Goal: Find specific page/section: Find specific page/section

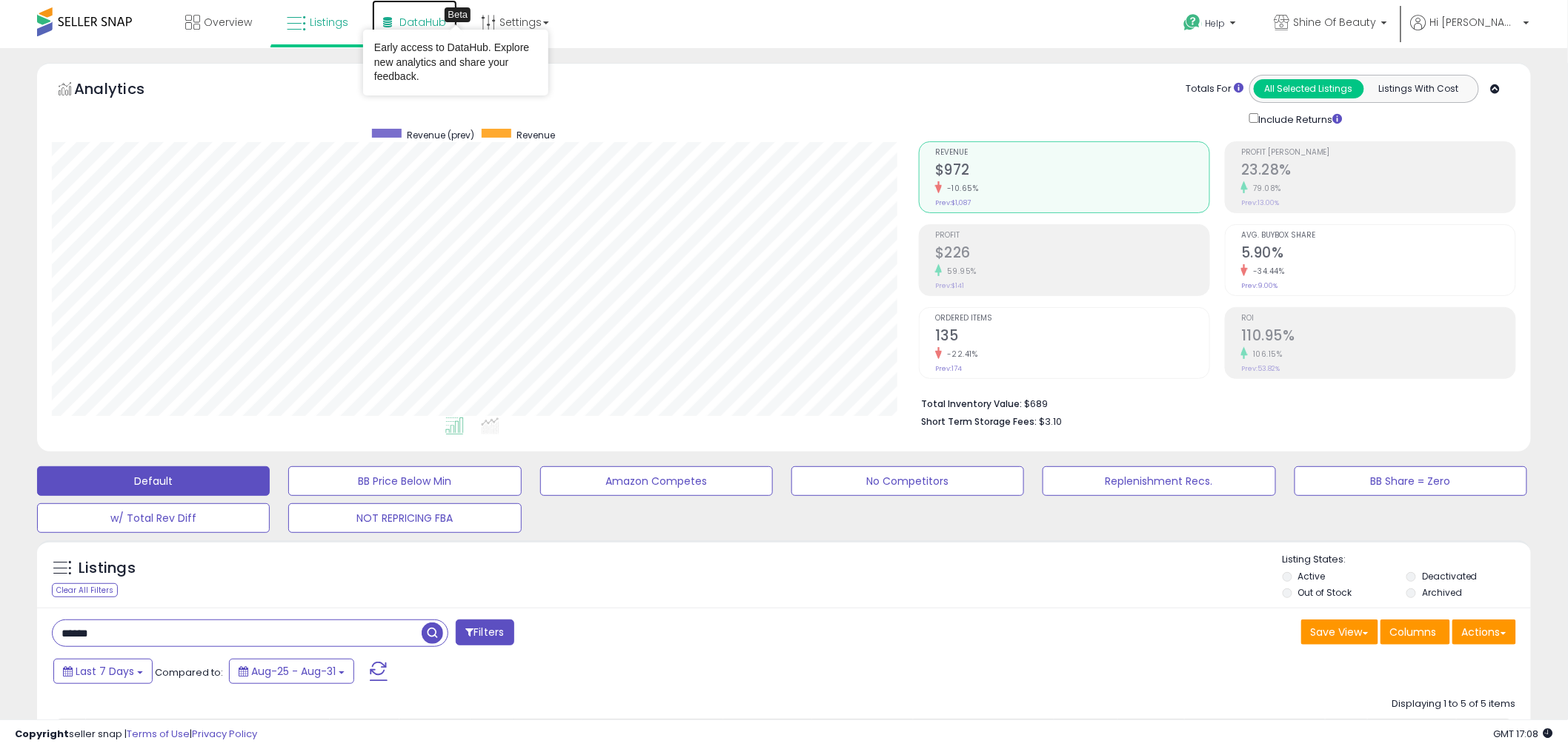
click at [439, 17] on span "DataHub" at bounding box center [423, 22] width 47 height 15
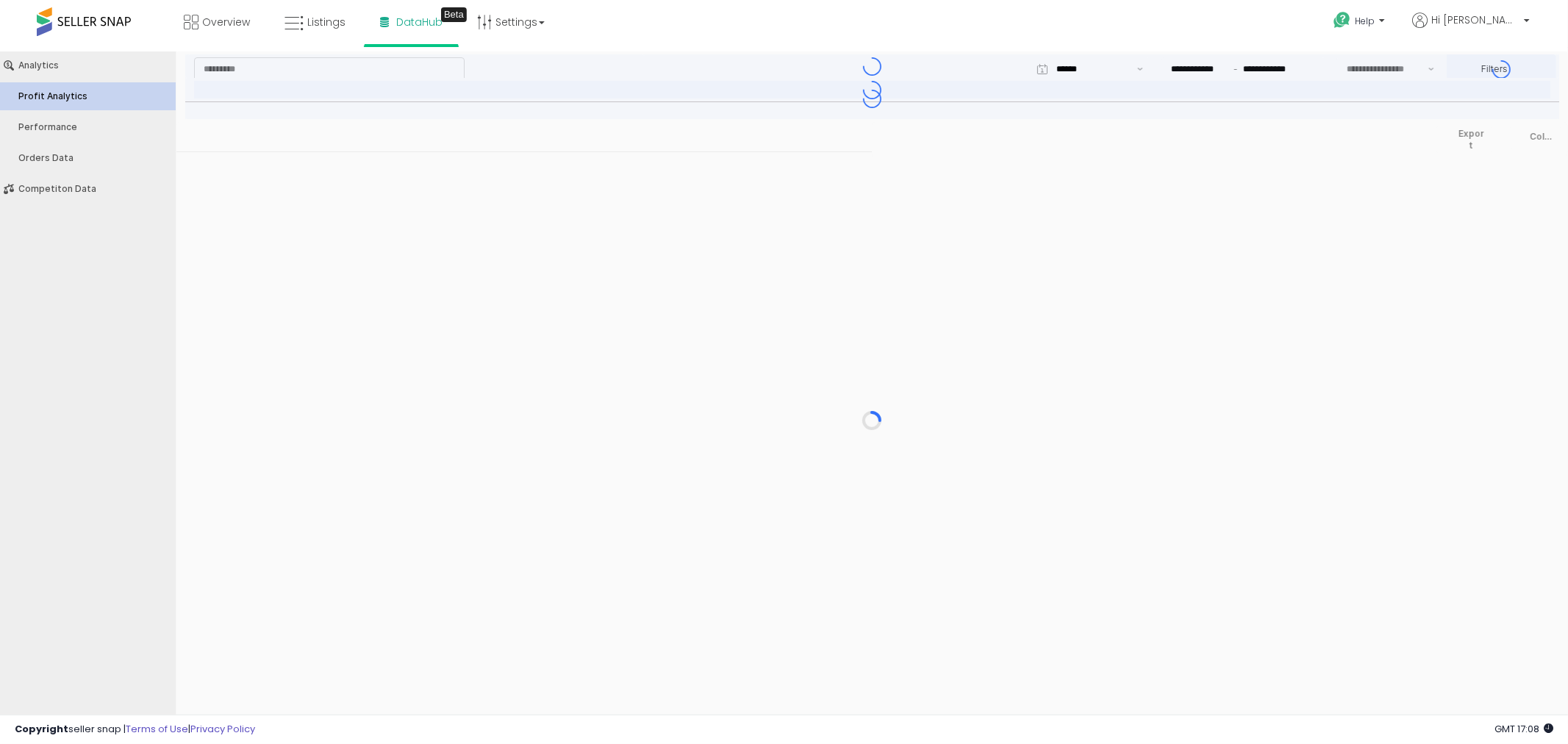
type input "***"
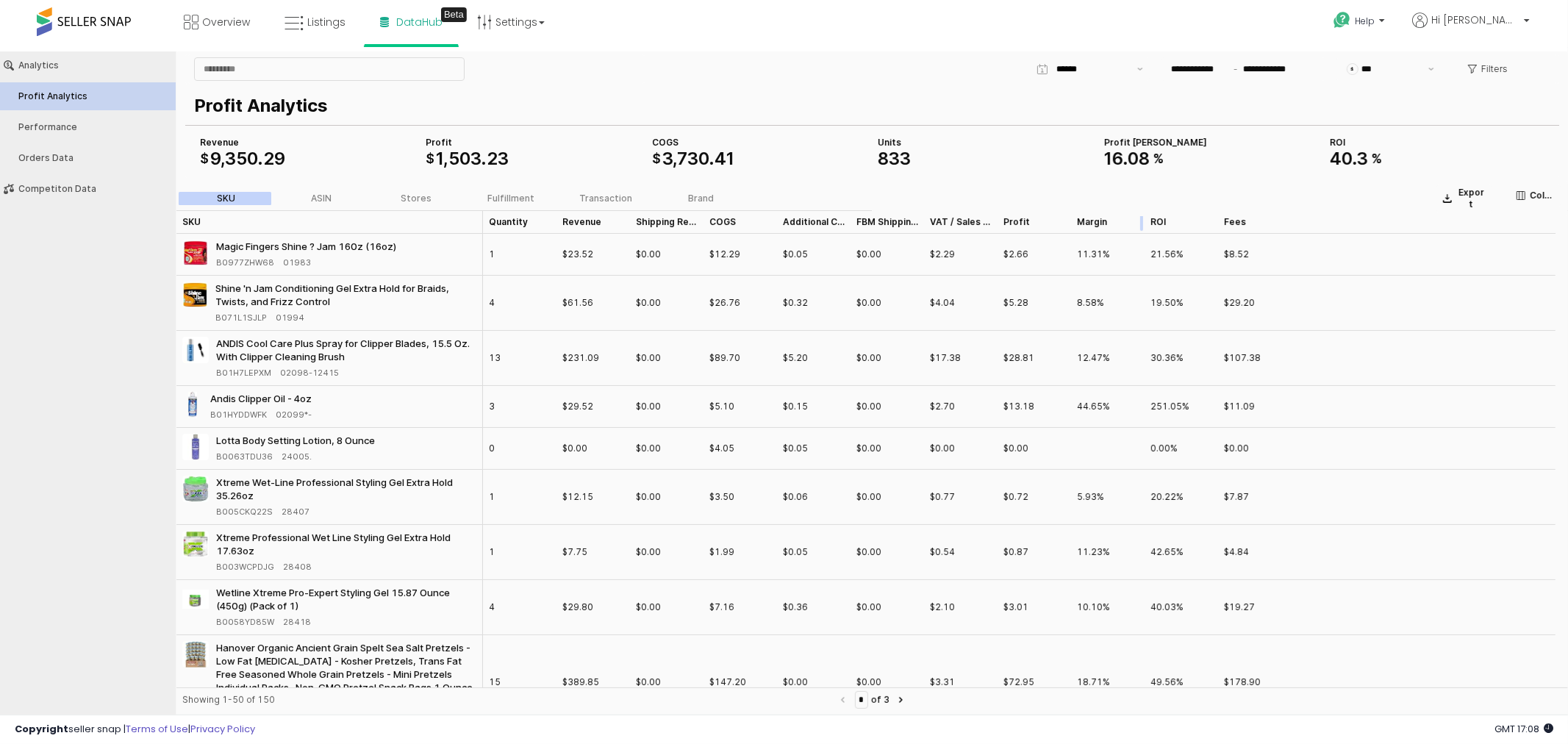
click at [1145, 218] on div "App Frame" at bounding box center [1145, 221] width 0 height 24
click at [1170, 218] on div "ROI ROI" at bounding box center [1181, 221] width 73 height 24
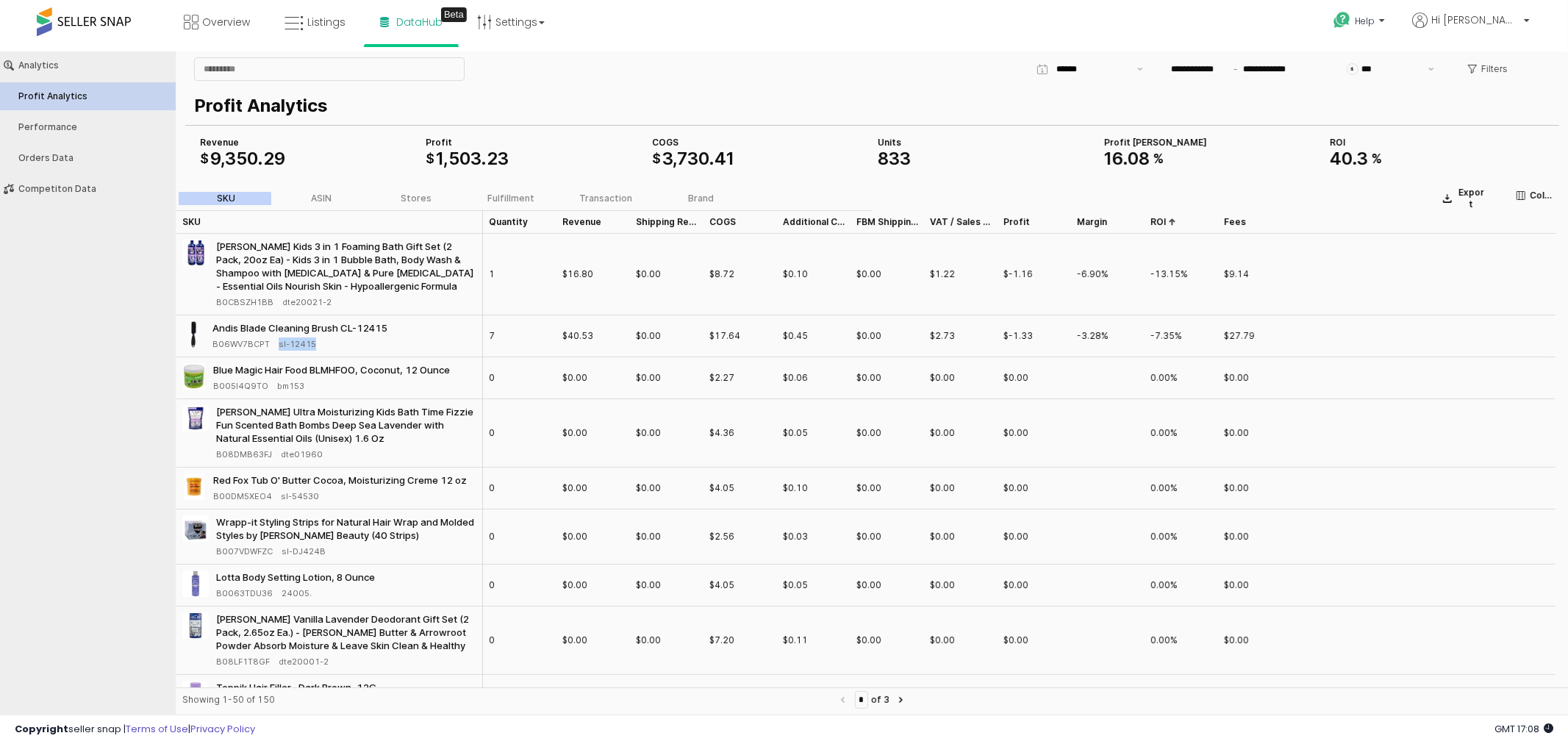
drag, startPoint x: 318, startPoint y: 346, endPoint x: 278, endPoint y: 346, distance: 40.0
click at [278, 346] on div "B06WV7BCPT sl-12415" at bounding box center [302, 343] width 178 height 13
copy span "sl-12415"
